Goal: Ask a question

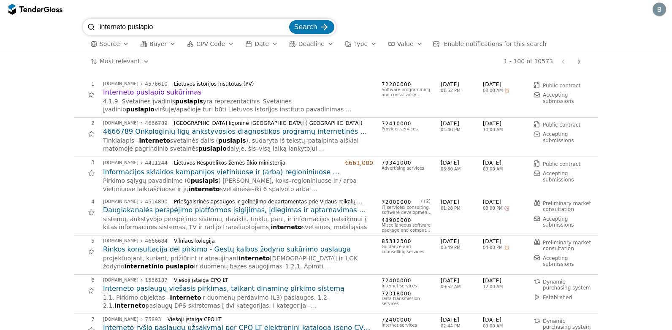
click at [94, 21] on div "interneto puslapio Search" at bounding box center [209, 27] width 253 height 17
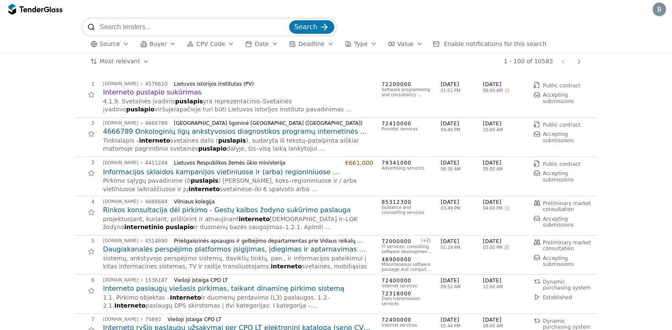
paste input "4666789"
type input "4666789"
click at [289, 20] on button "Search" at bounding box center [311, 27] width 45 height 14
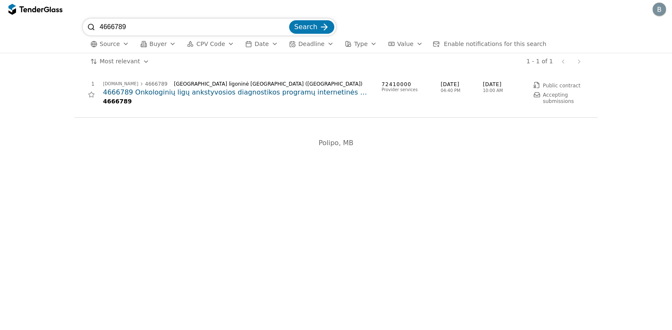
click at [185, 96] on h2 "4666789 Onkologinių ligų ankstyvosios diagnostikos programų internetinės svetai…" at bounding box center [238, 92] width 270 height 9
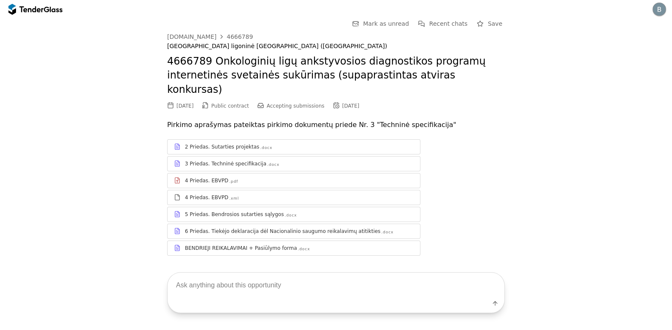
click at [249, 244] on div at bounding box center [299, 244] width 229 height 0
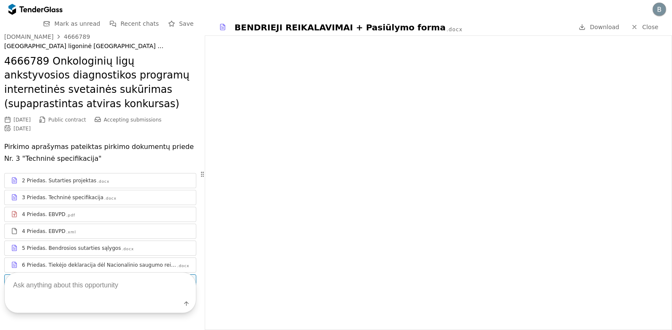
drag, startPoint x: 44, startPoint y: 287, endPoint x: 36, endPoint y: 298, distance: 12.9
click at [37, 296] on textarea at bounding box center [100, 285] width 191 height 25
type textarea "m"
type textarea "kokia maksimali kaina?"
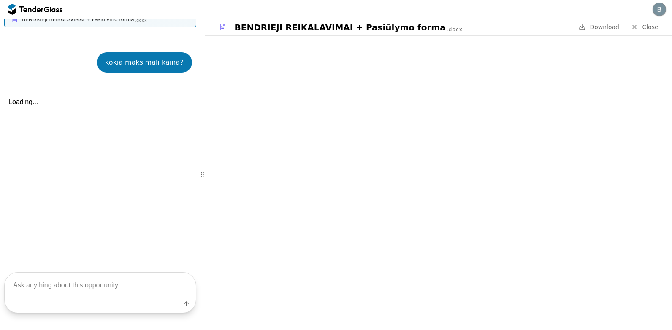
scroll to position [282, 0]
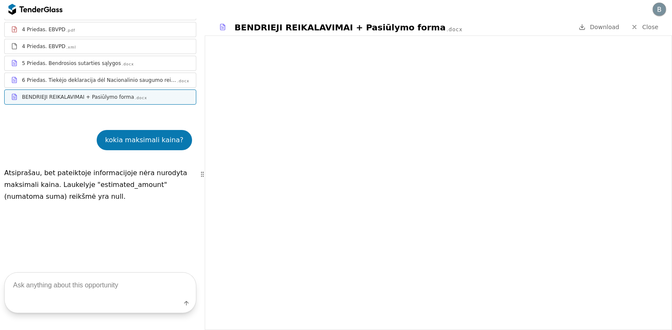
scroll to position [84, 0]
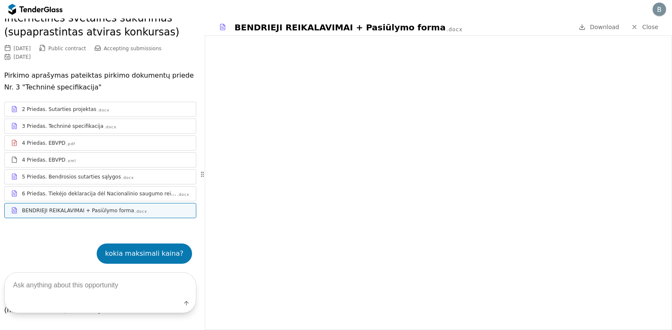
click at [80, 113] on div "2 Priedas. Sutarties projektas .docx" at bounding box center [100, 109] width 191 height 11
